Goal: Check status: Check status

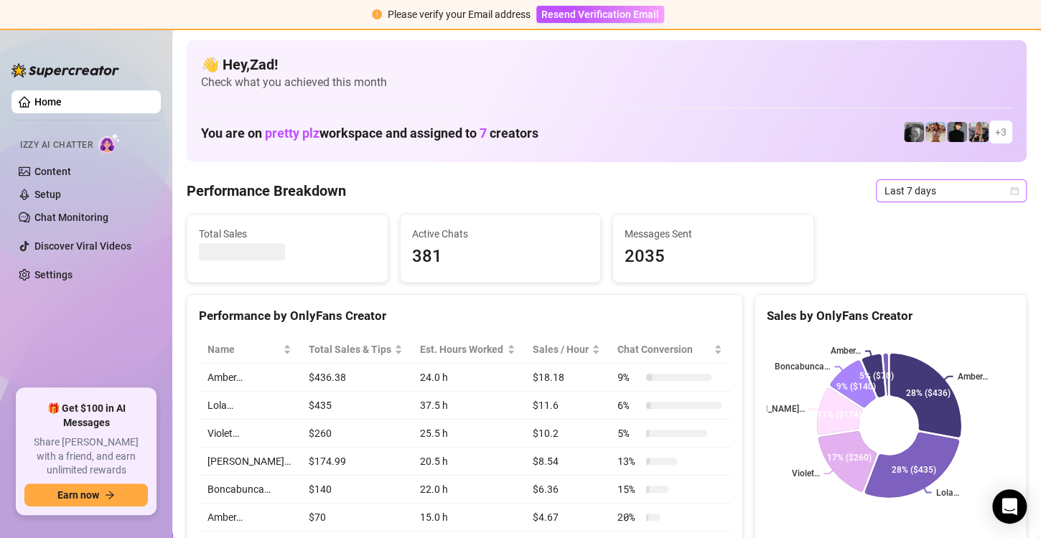
click at [964, 189] on span "Last 7 days" at bounding box center [952, 191] width 134 height 22
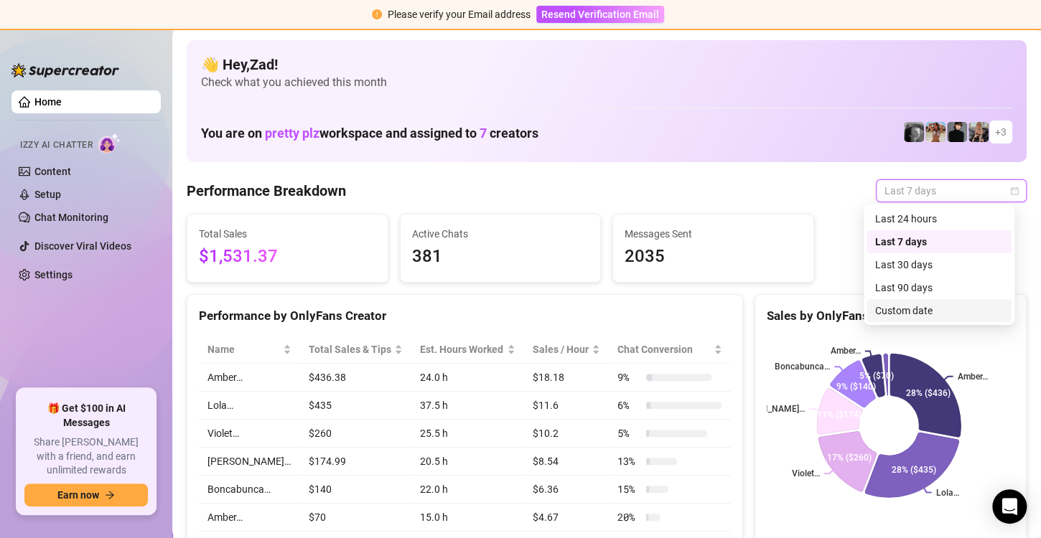
click at [913, 307] on div "Custom date" at bounding box center [939, 311] width 128 height 16
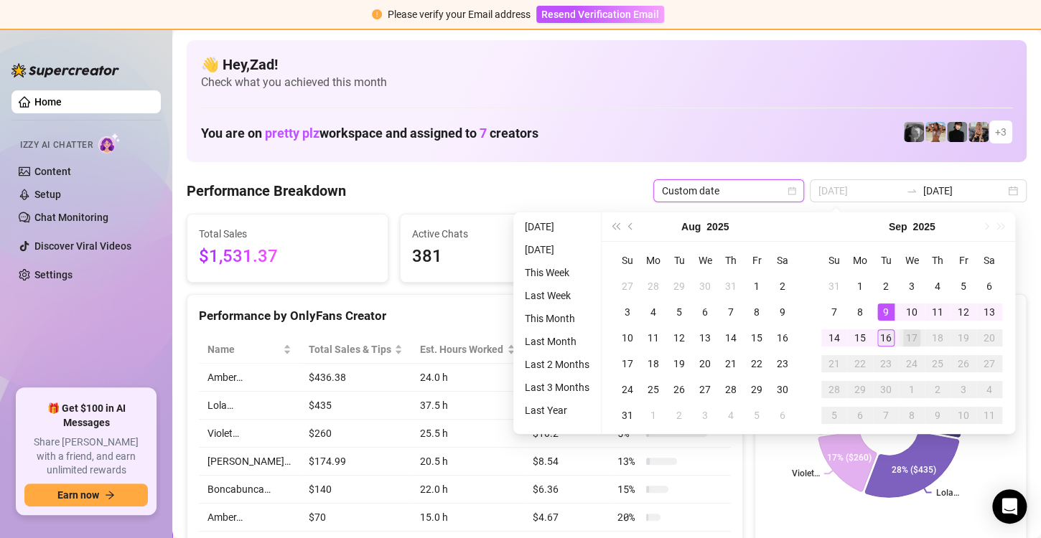
type input "[DATE]"
click at [879, 331] on div "16" at bounding box center [885, 338] width 17 height 17
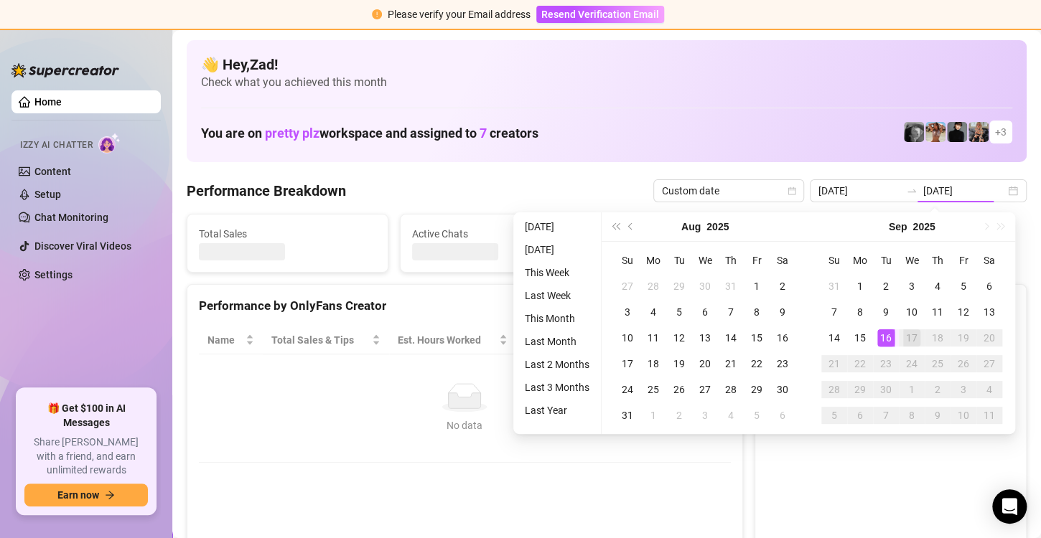
type input "[DATE]"
